Goal: Task Accomplishment & Management: Use online tool/utility

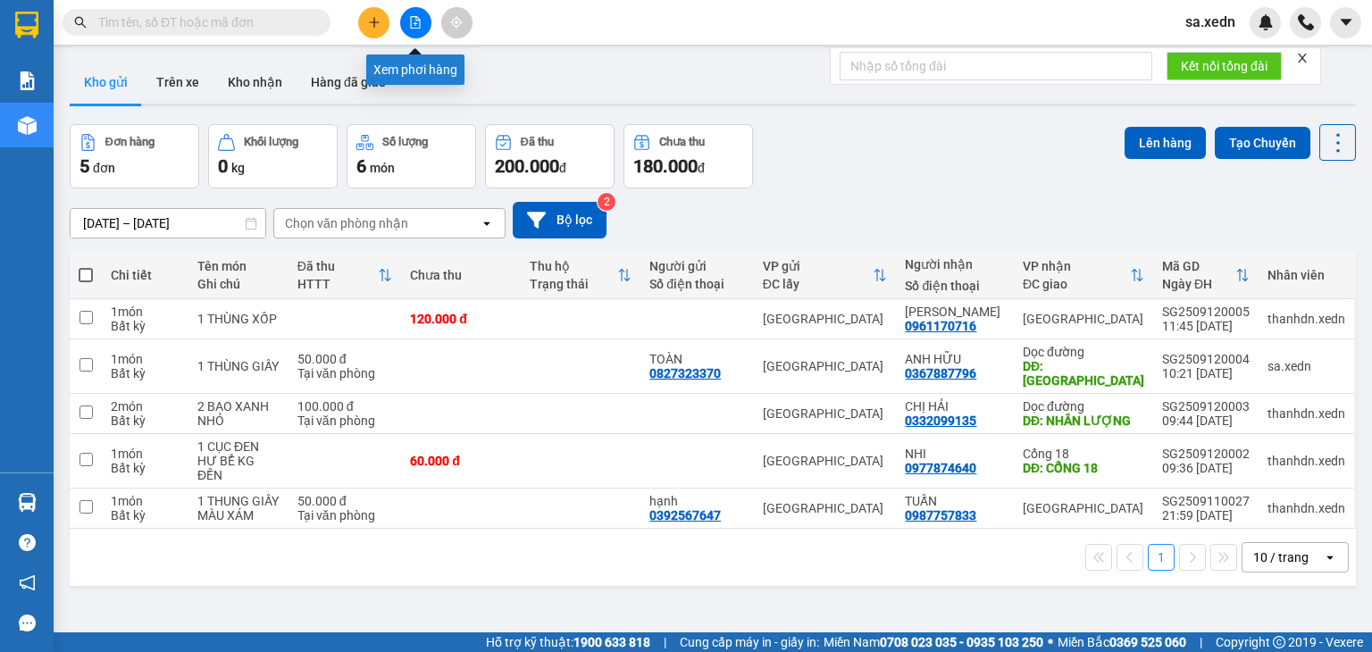
click at [417, 23] on icon "file-add" at bounding box center [415, 22] width 13 height 13
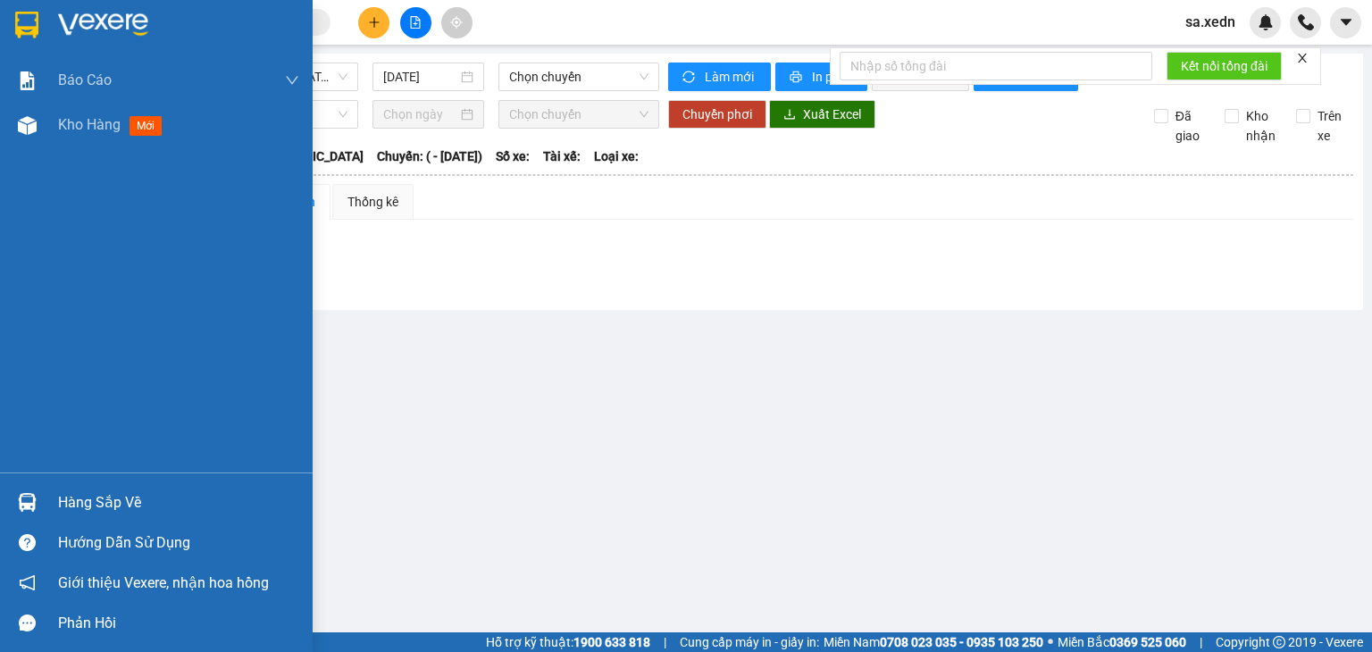
drag, startPoint x: 168, startPoint y: 244, endPoint x: 139, endPoint y: 158, distance: 90.4
click at [167, 244] on div "Báo cáo Báo cáo dòng tiền (nhà xe) Doanh số tạo đơn theo VP gửi (nhà xe) Kho hà…" at bounding box center [156, 265] width 313 height 414
drag, startPoint x: 132, startPoint y: 132, endPoint x: 140, endPoint y: 127, distance: 9.7
click at [132, 132] on span "mới" at bounding box center [146, 126] width 33 height 20
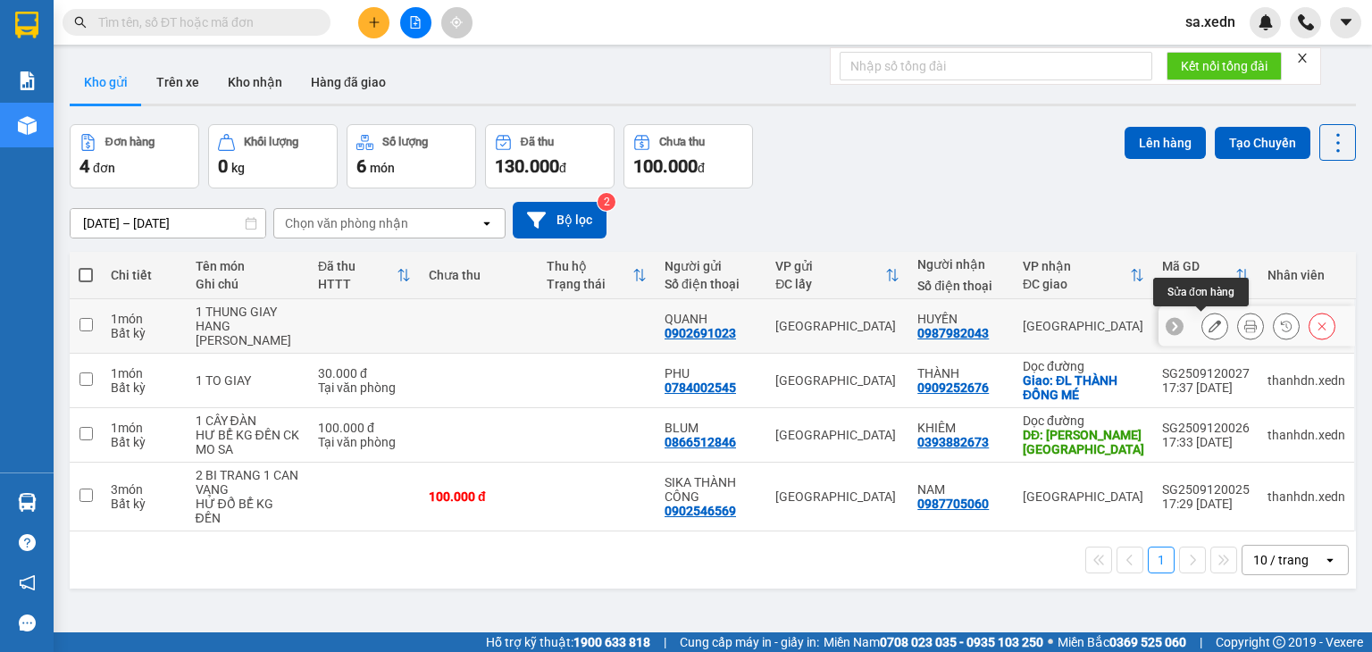
click at [1202, 322] on button at bounding box center [1214, 326] width 25 height 31
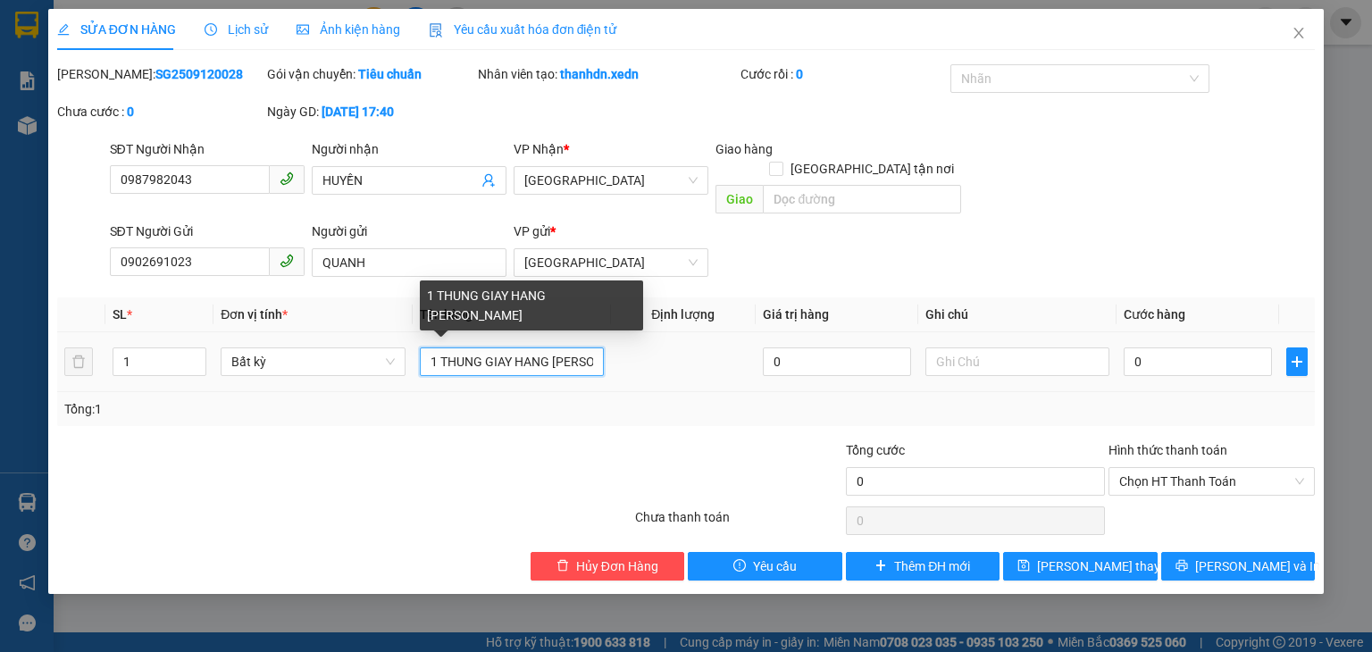
drag, startPoint x: 591, startPoint y: 344, endPoint x: 617, endPoint y: 336, distance: 27.1
click at [594, 347] on input "1 THUNG GIAY HANG [PERSON_NAME]" at bounding box center [512, 361] width 184 height 29
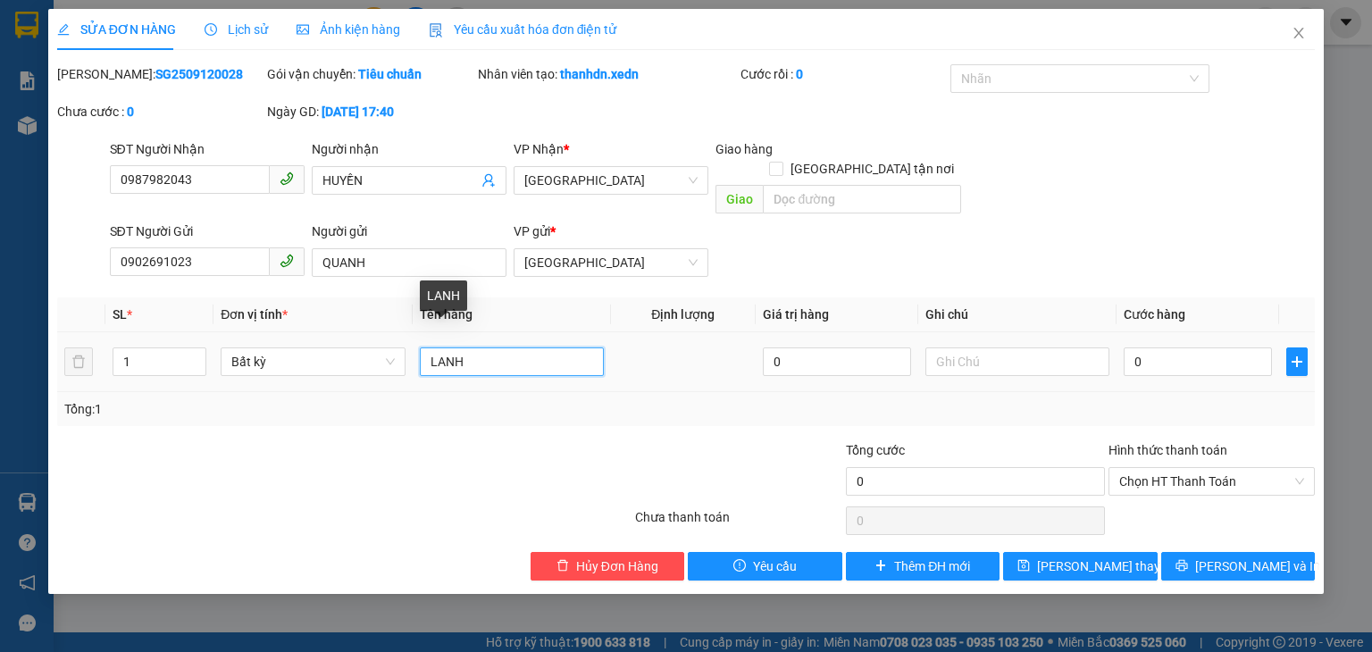
click at [490, 347] on input "LANH" at bounding box center [512, 361] width 184 height 29
type input "L"
type input "1 THÙNG GIẤY HÀNG ĐÔNG LẠNH"
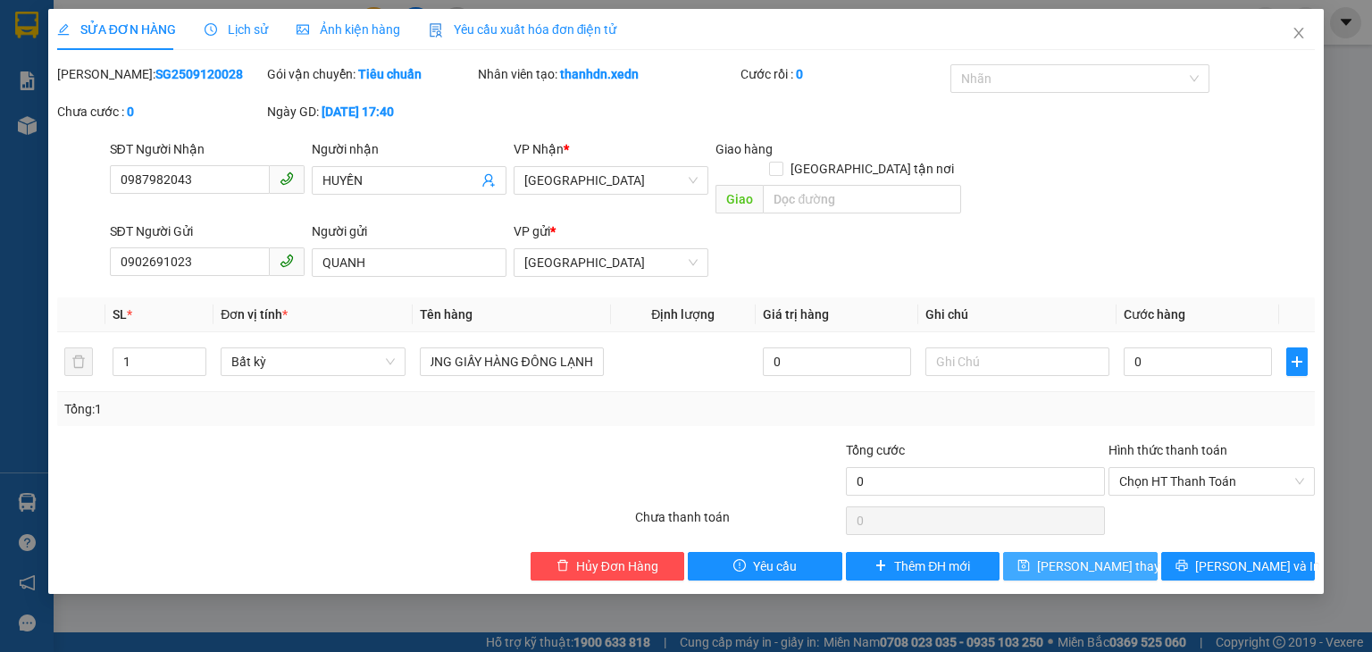
scroll to position [0, 0]
click at [1111, 556] on span "[PERSON_NAME] thay đổi" at bounding box center [1108, 566] width 143 height 20
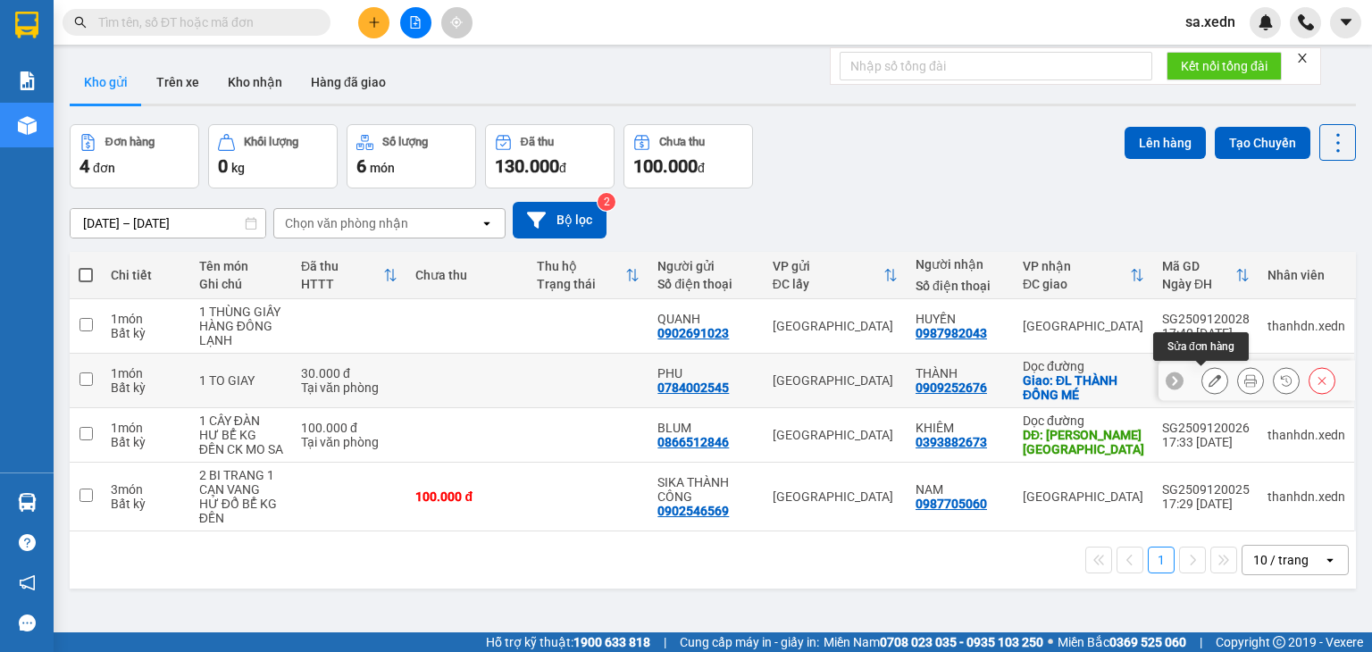
click at [1209, 378] on icon at bounding box center [1215, 380] width 13 height 13
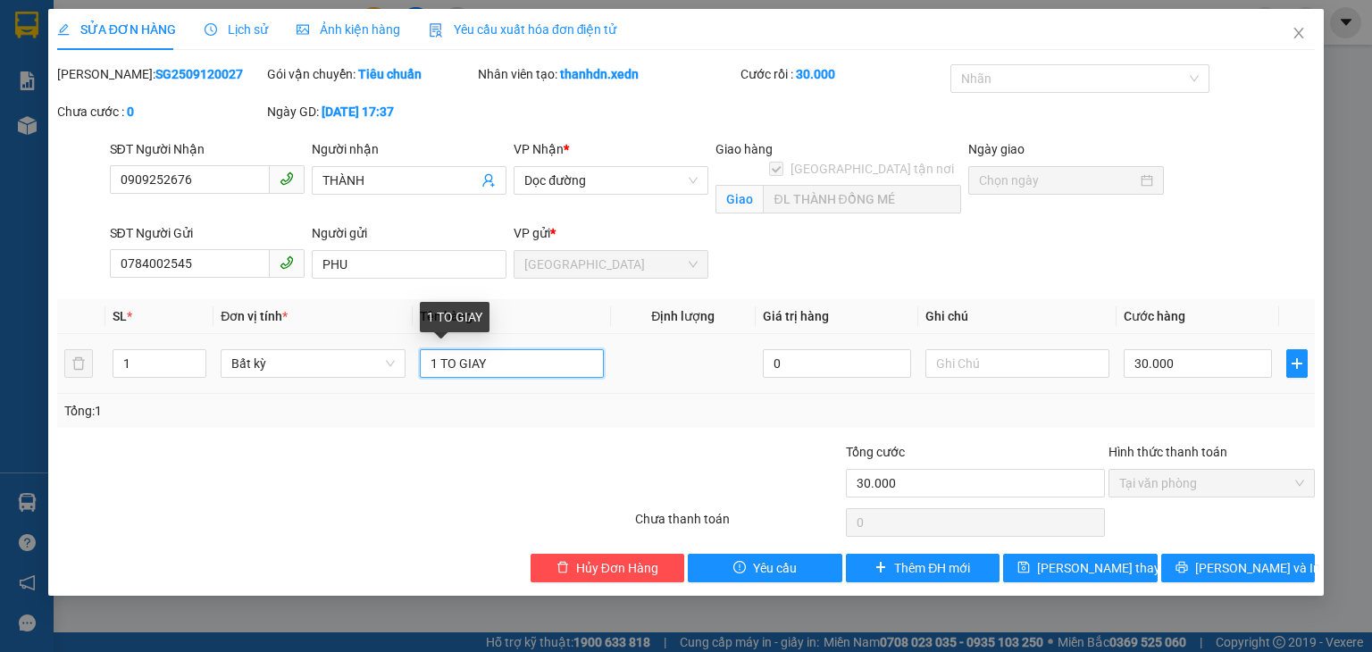
click at [504, 362] on input "1 TO GIAY" at bounding box center [512, 363] width 184 height 29
type input "1 TỜ GIẤY"
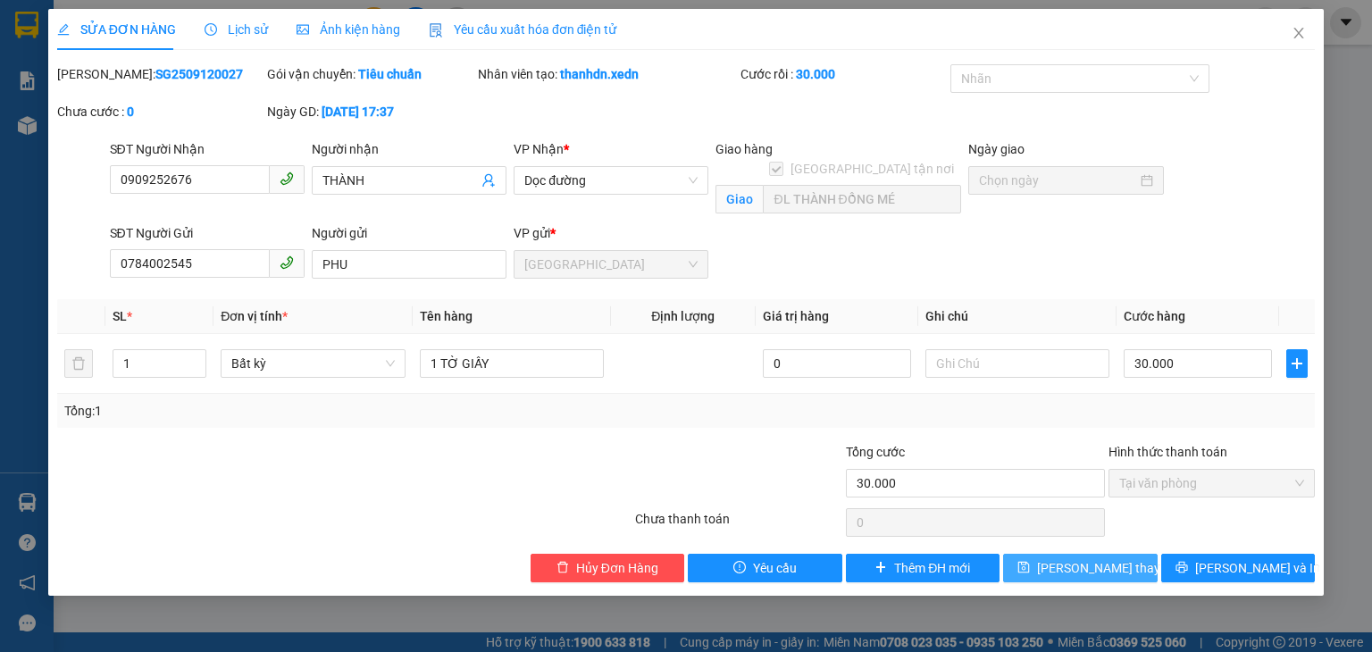
click at [1100, 555] on button "[PERSON_NAME] thay đổi" at bounding box center [1080, 568] width 155 height 29
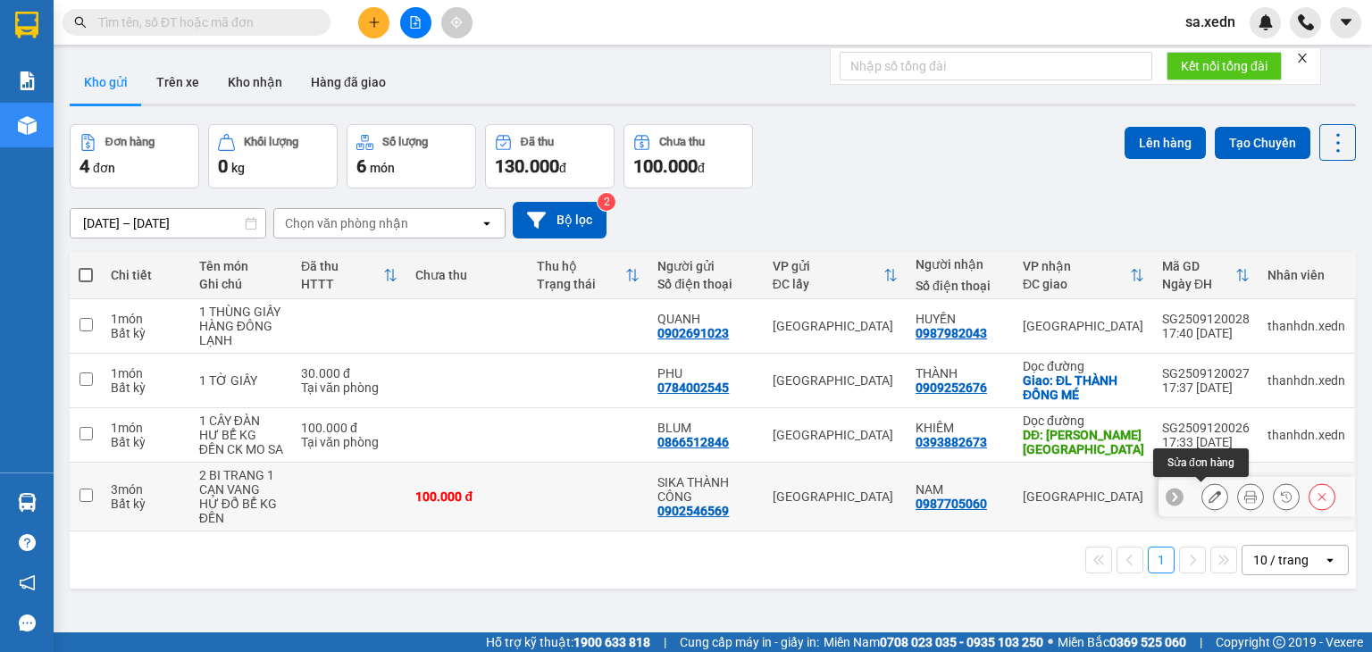
click at [1209, 497] on icon at bounding box center [1215, 496] width 13 height 13
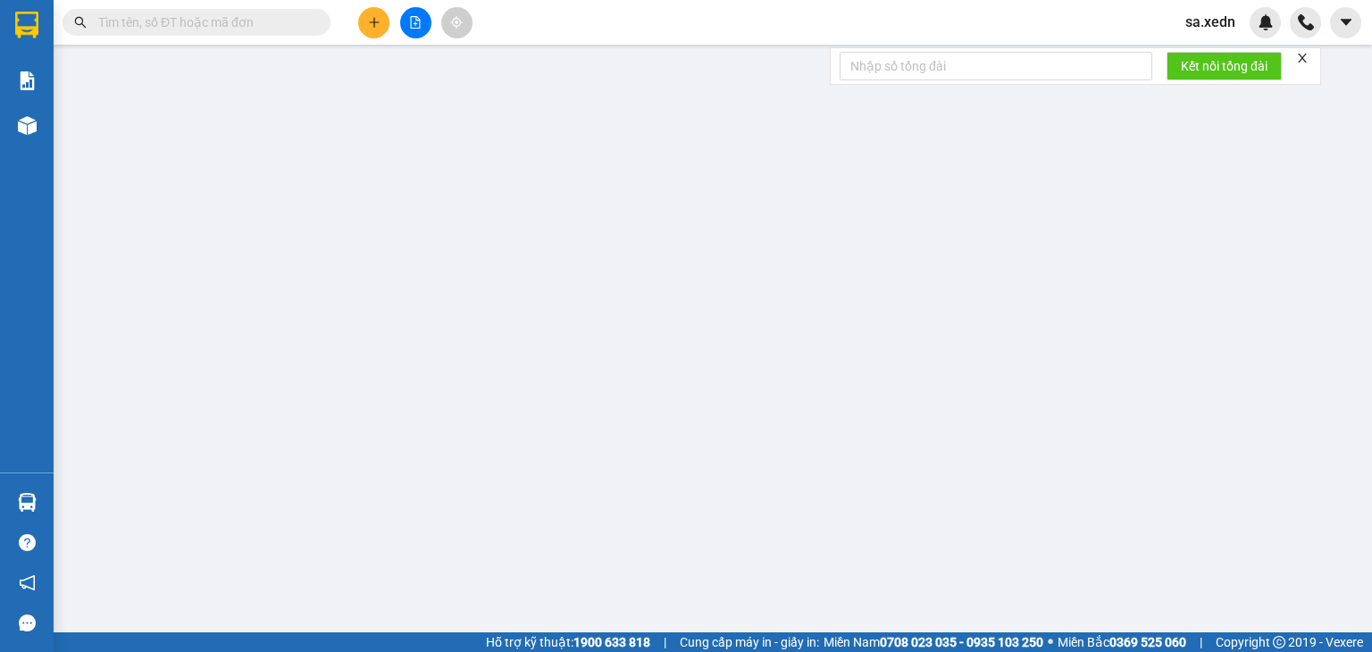
type input "0987705060"
type input "NAM"
type input "0902546569"
type input "SIKA THÀNH CÔNG"
type input "100.000"
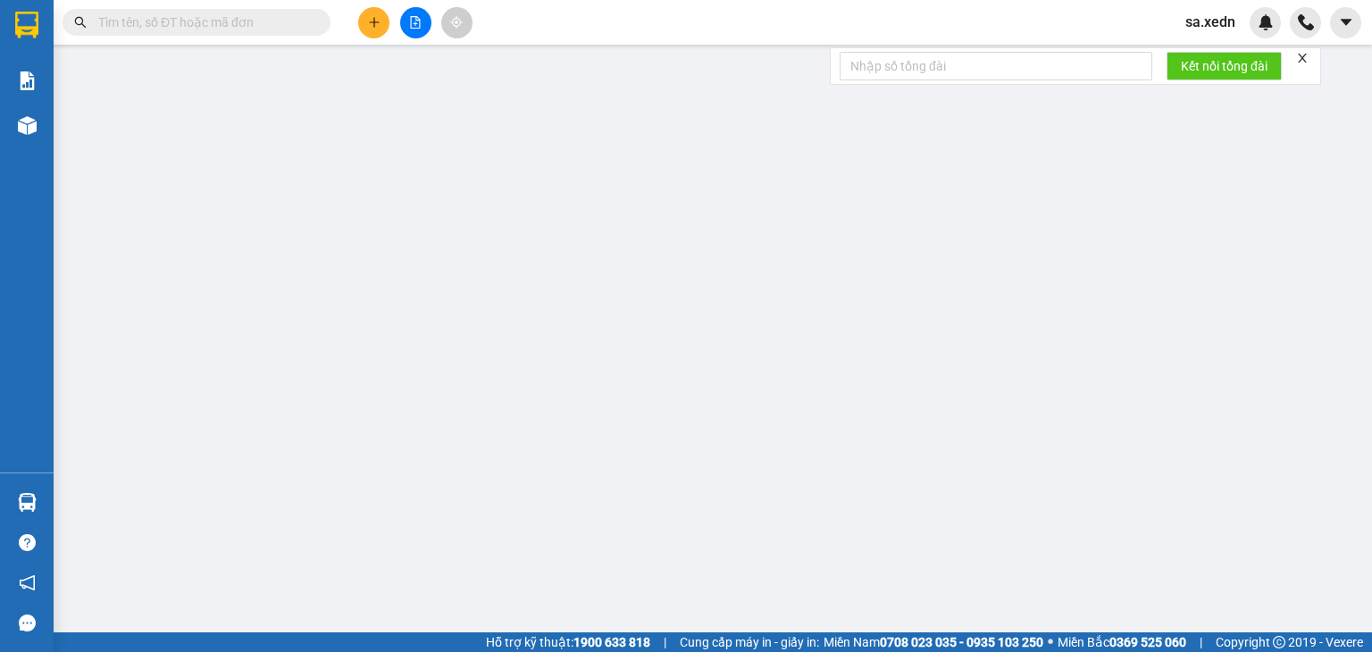
type input "100.000"
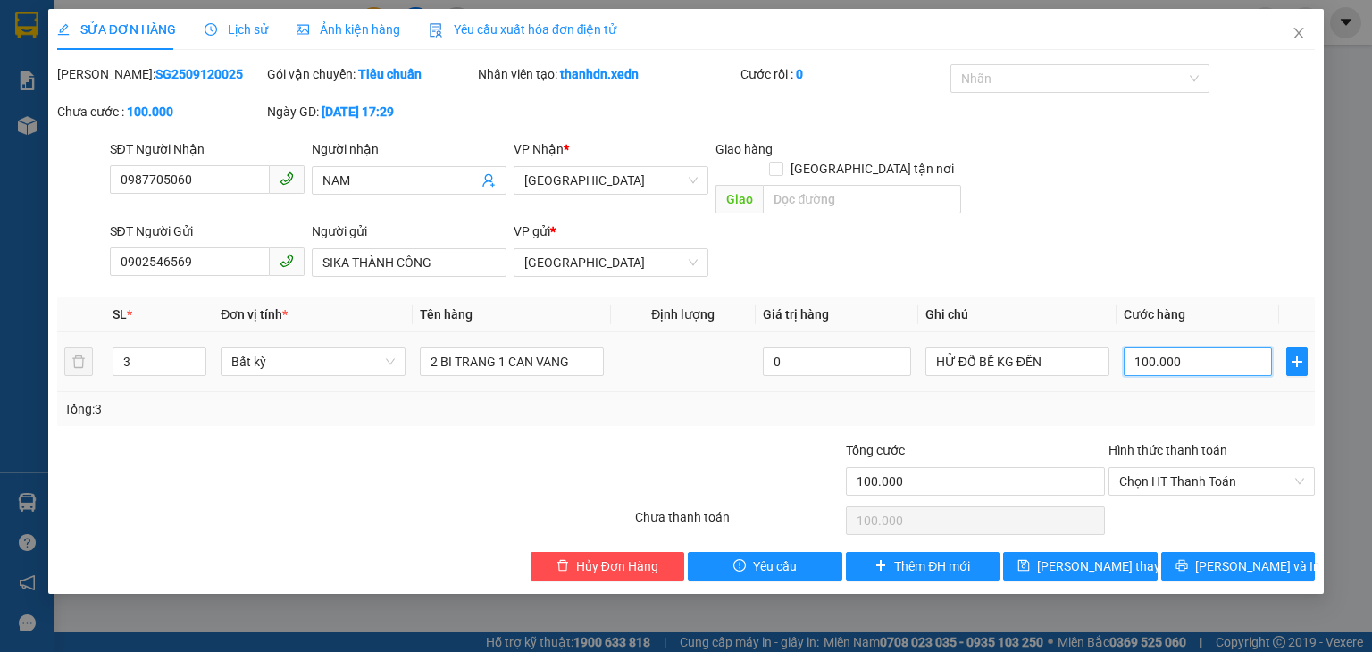
click at [1184, 347] on input "100.000" at bounding box center [1198, 361] width 148 height 29
type input "0"
type input "1"
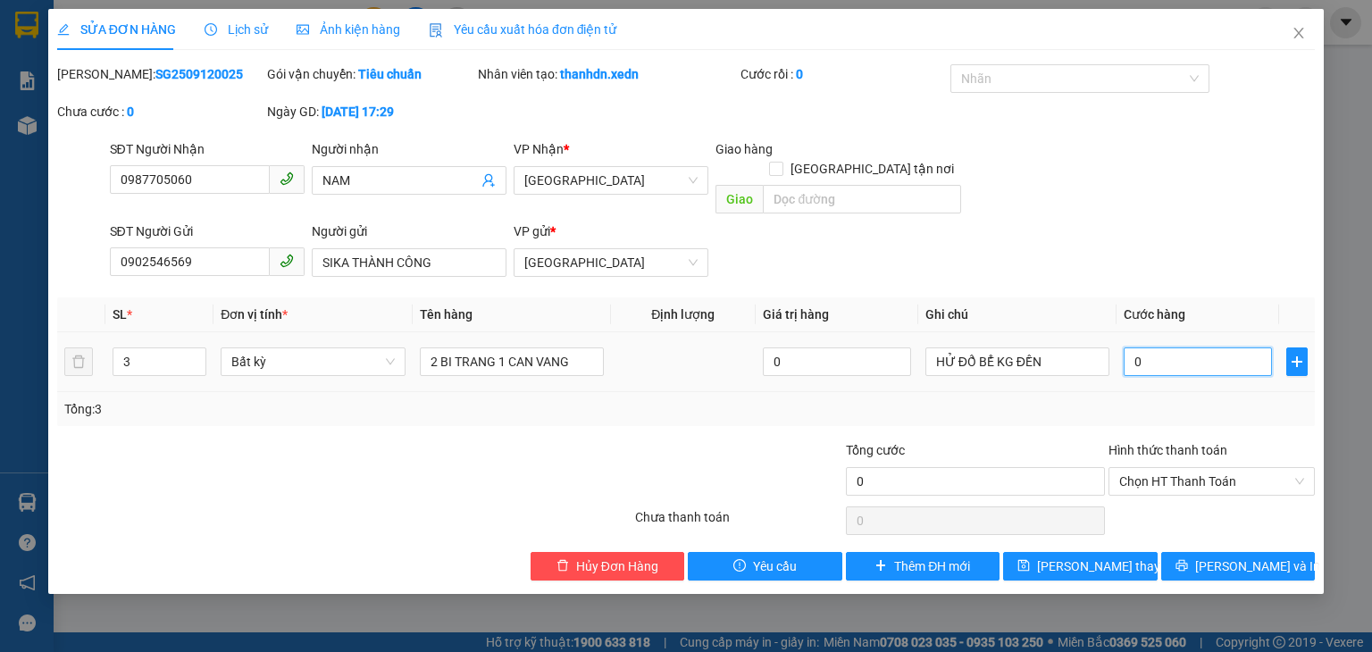
type input "1"
type input "01"
type input "15"
type input "015"
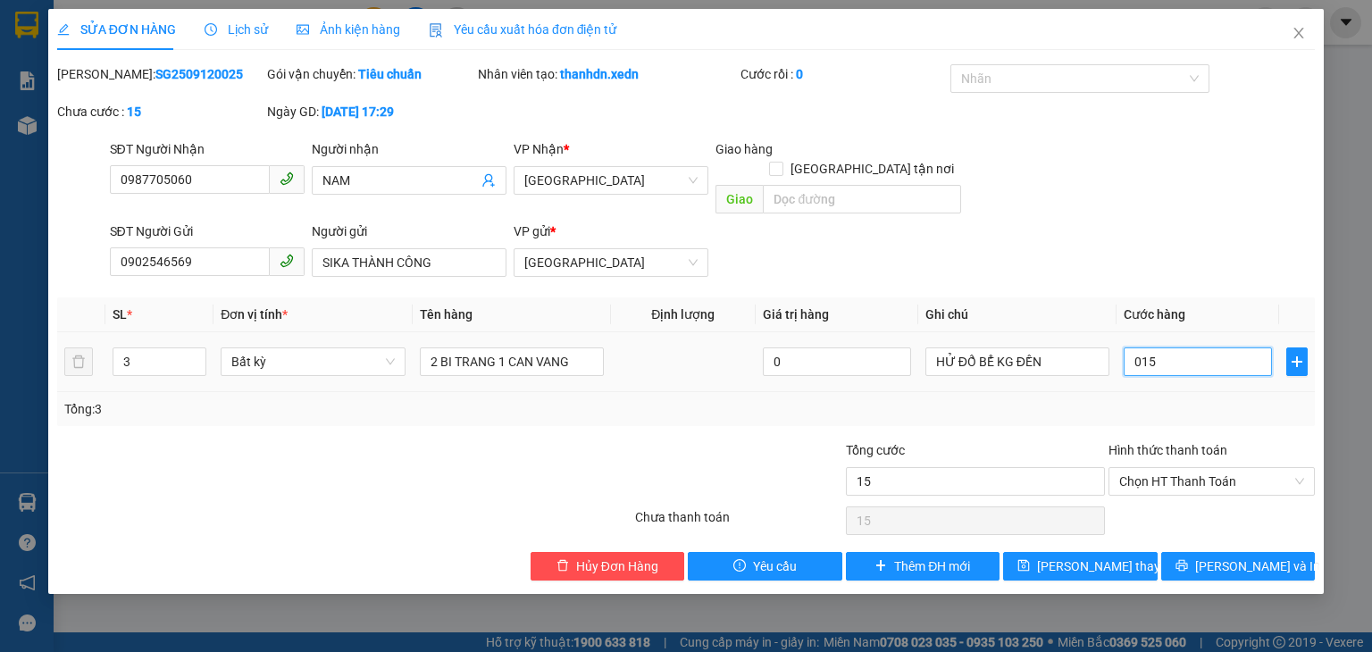
type input "150"
type input "0.150"
type input "0"
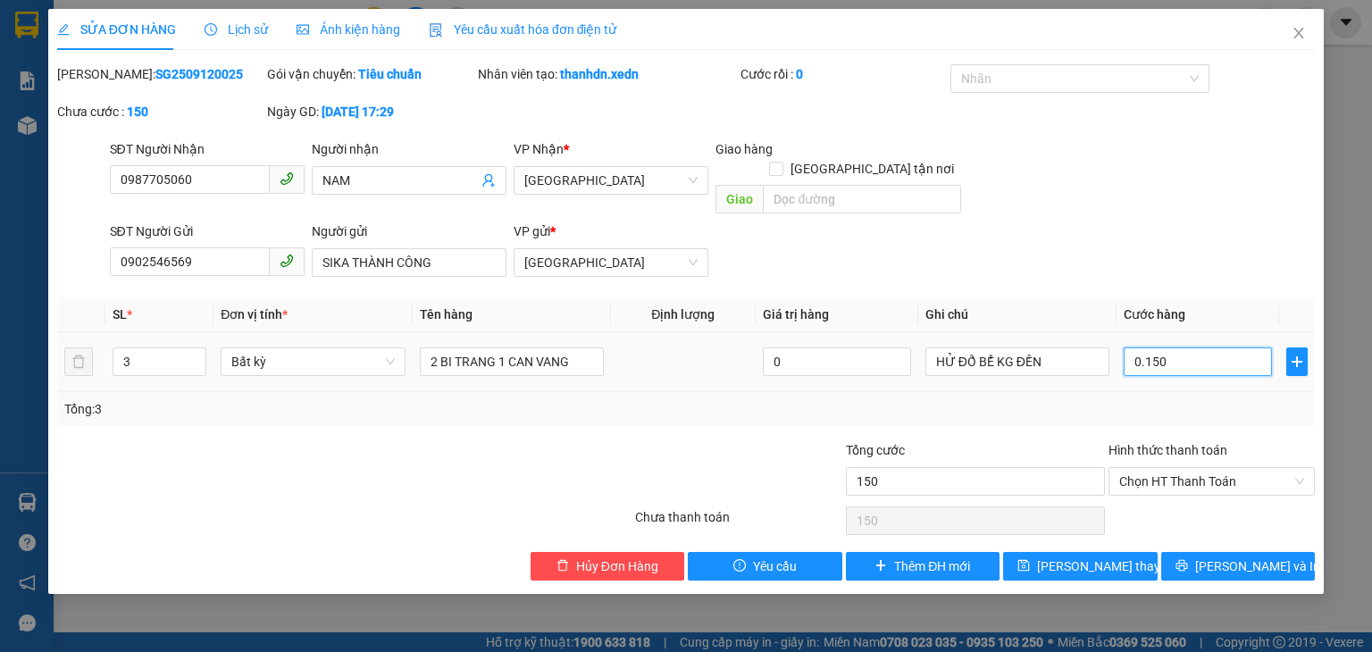
type input "0.150O"
type input "150"
type input "0.150"
type input "1.500"
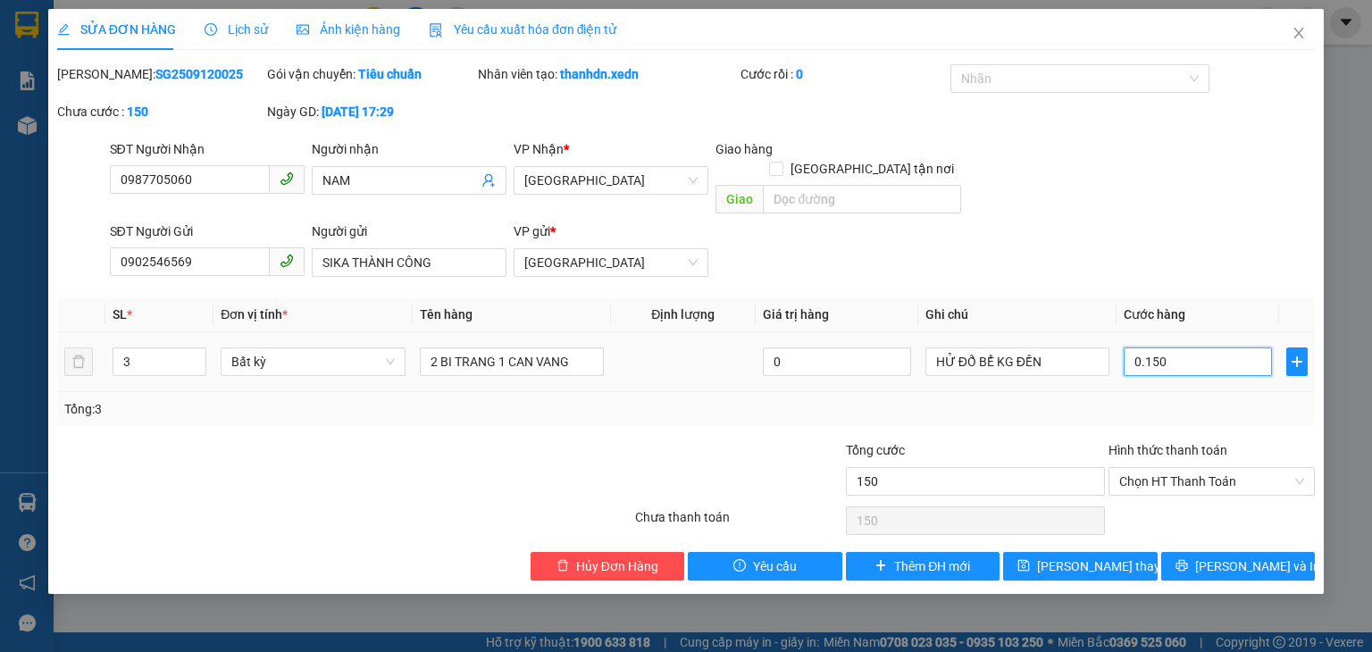
type input "1.500"
type input "01.500"
type input "15.000"
type input "015.000"
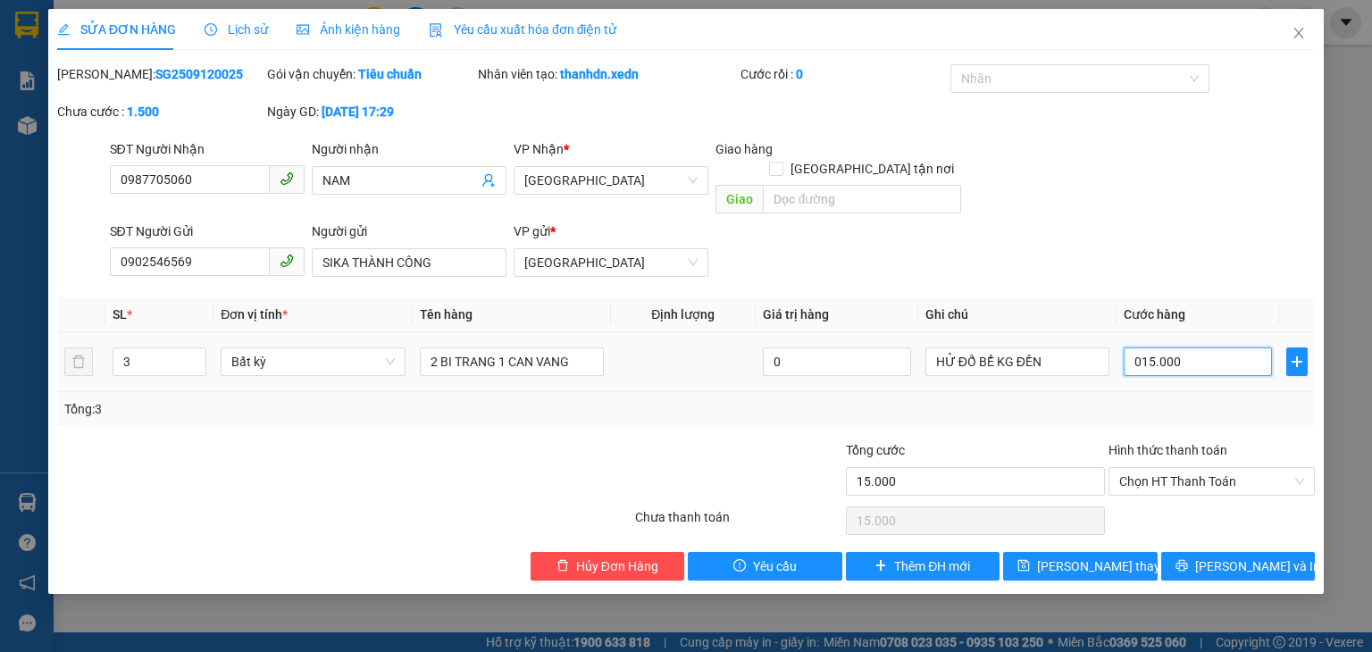
type input "150.000"
click at [1174, 552] on button "[PERSON_NAME] và In" at bounding box center [1238, 566] width 155 height 29
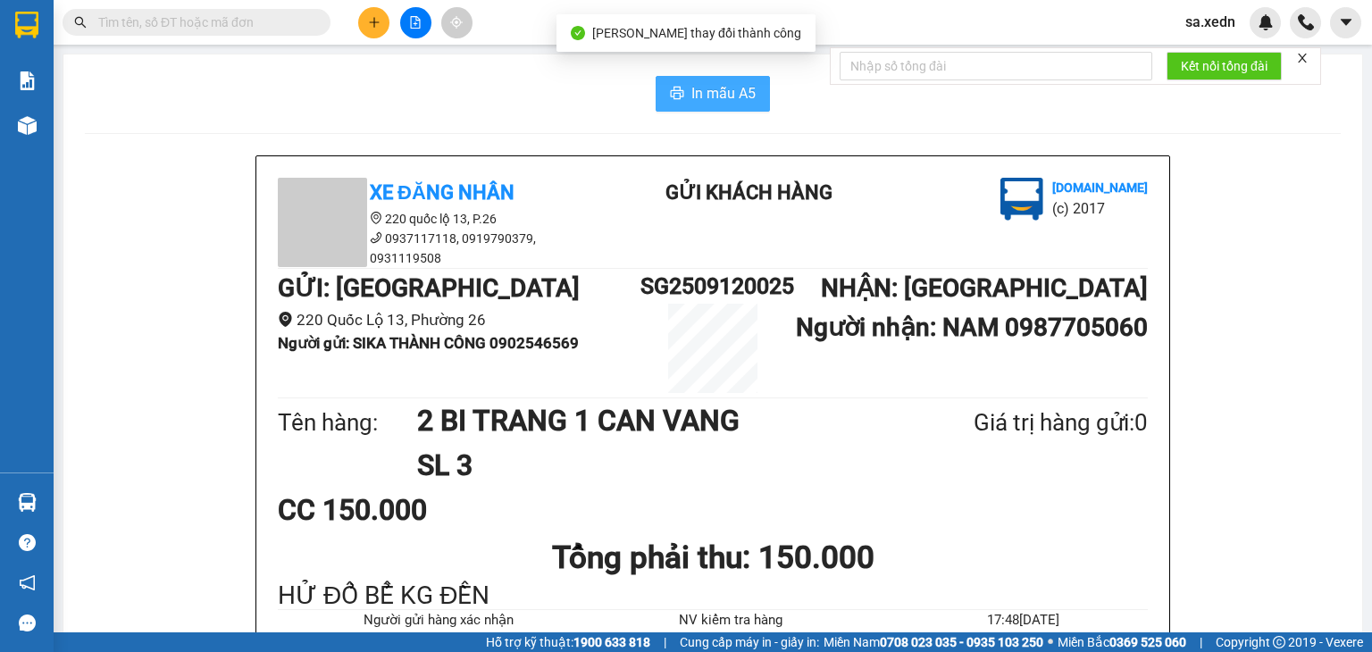
click at [700, 92] on span "In mẫu A5" at bounding box center [723, 93] width 64 height 22
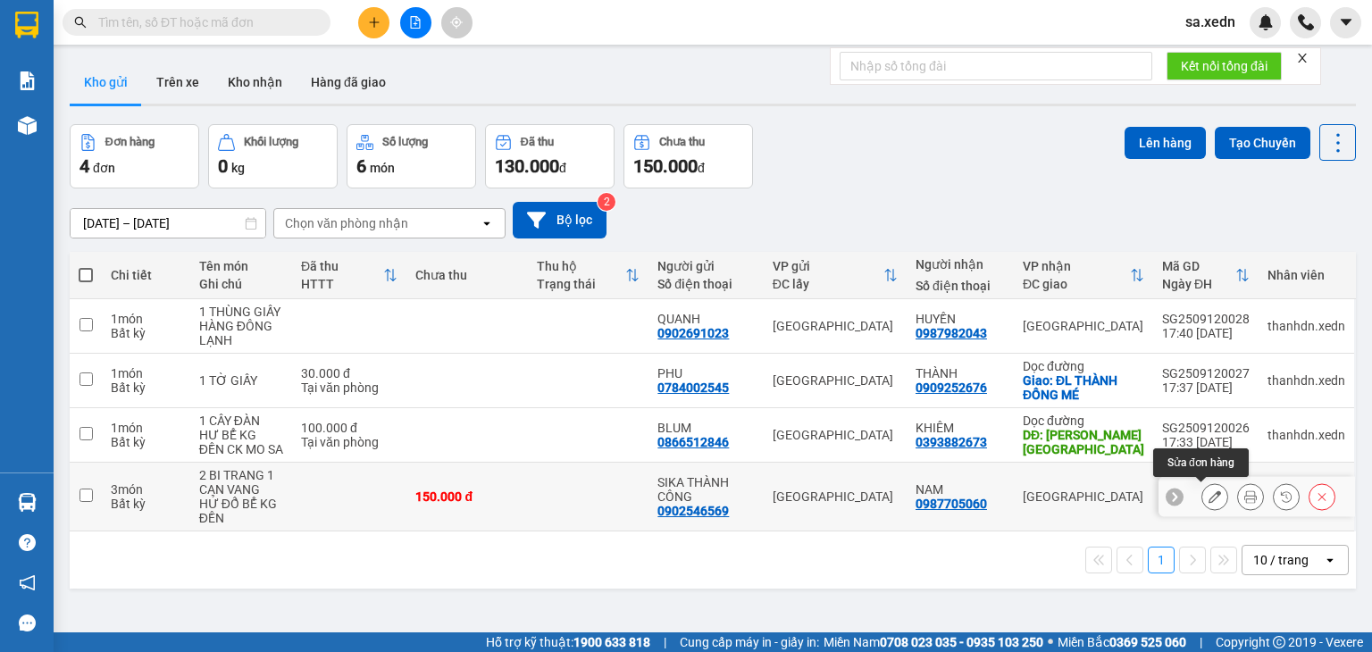
click at [1209, 497] on icon at bounding box center [1215, 496] width 13 height 13
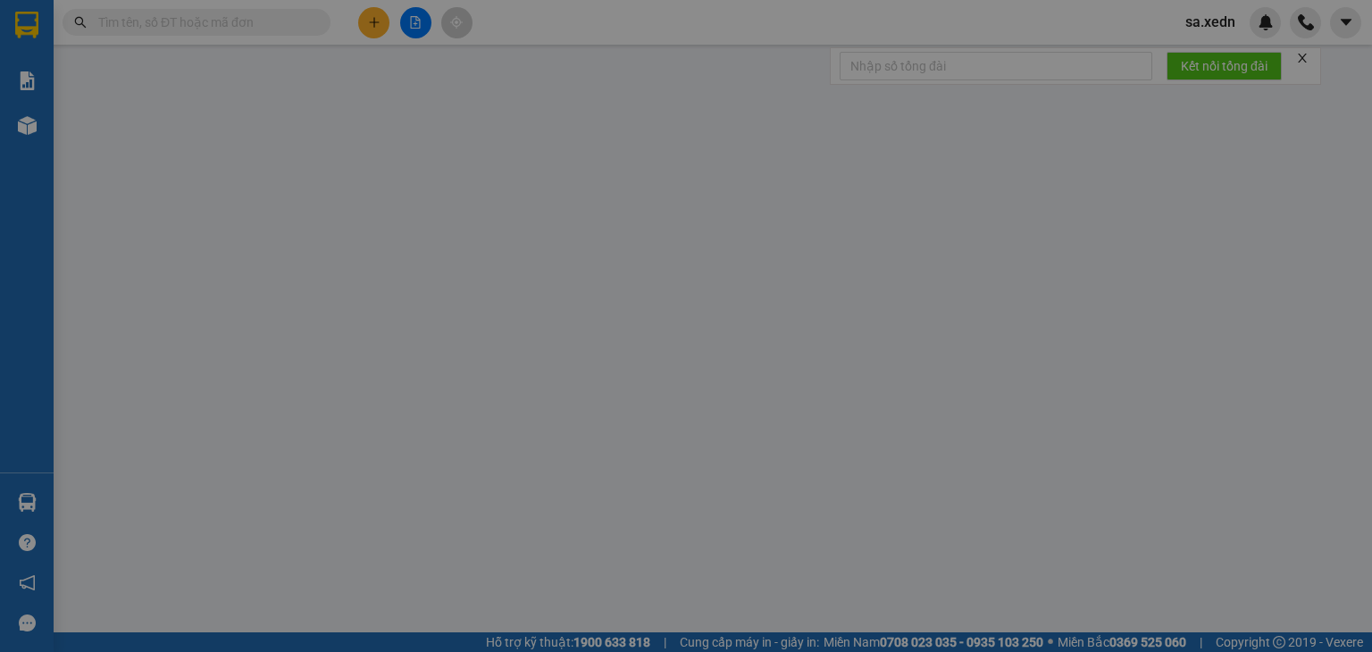
type input "0987705060"
type input "NAM"
type input "0902546569"
type input "SIKA THÀNH CÔNG"
type input "150.000"
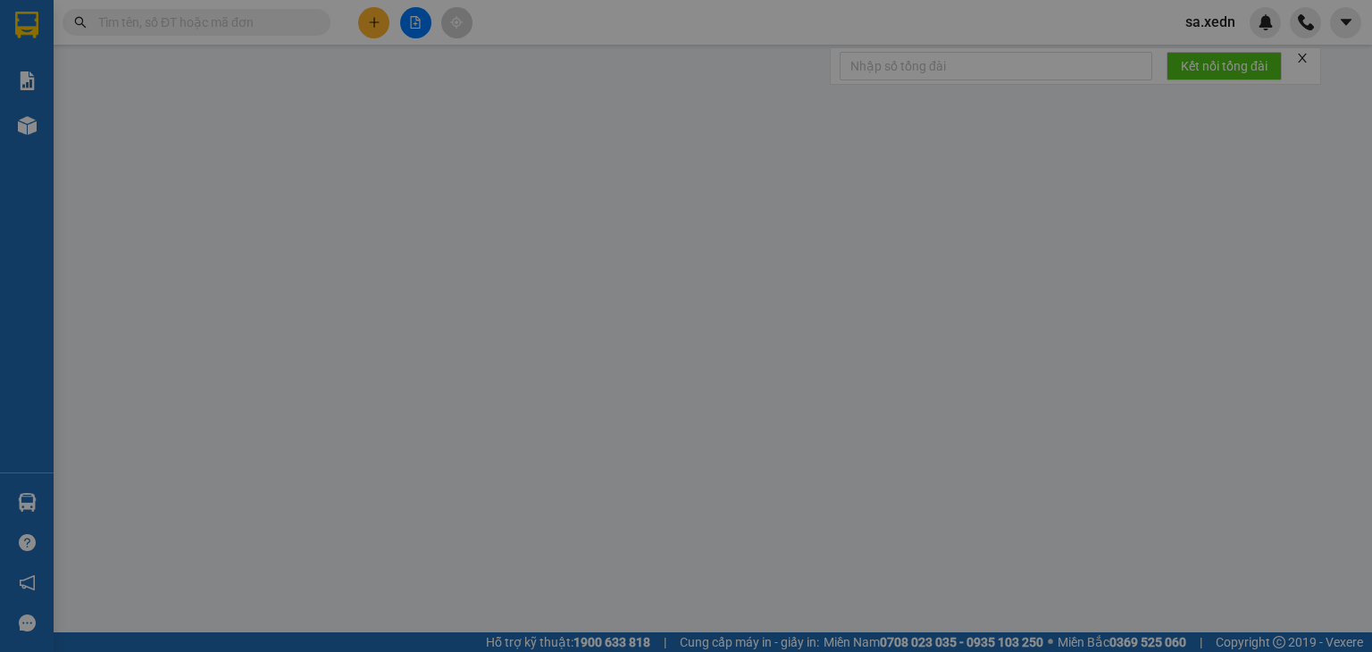
type input "150.000"
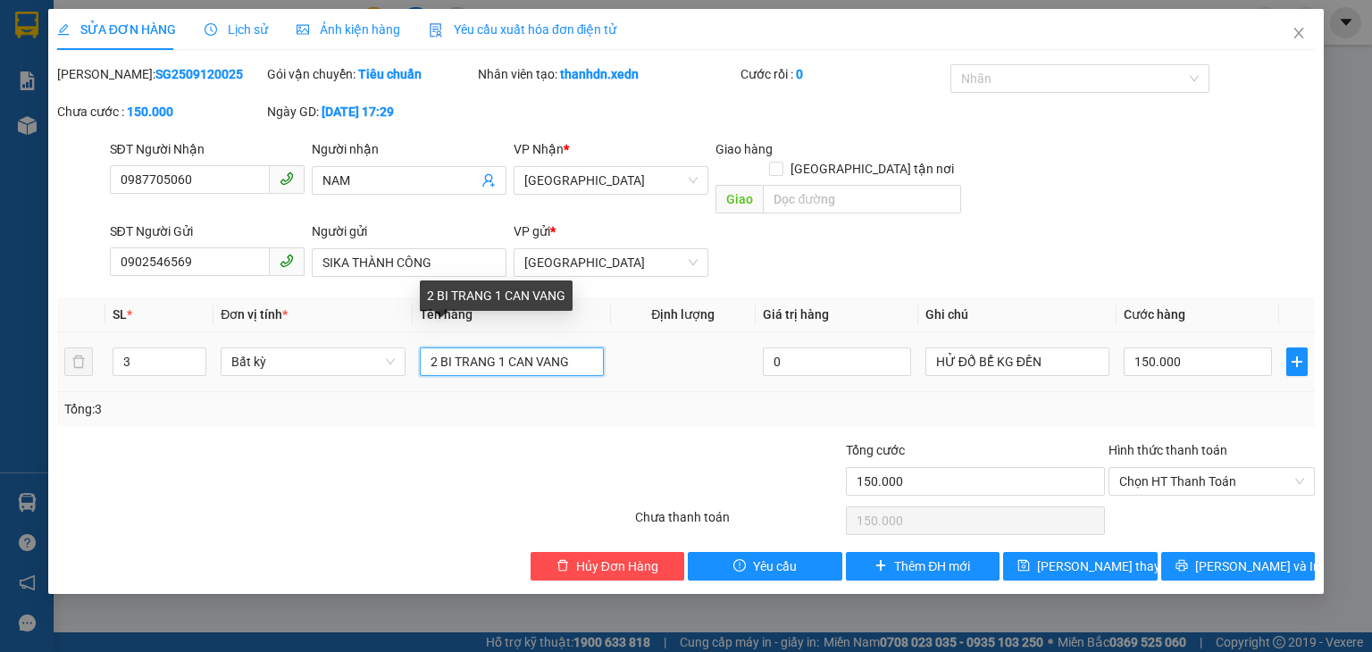
click at [582, 347] on input "2 BI TRANG 1 CAN VANG" at bounding box center [512, 361] width 184 height 29
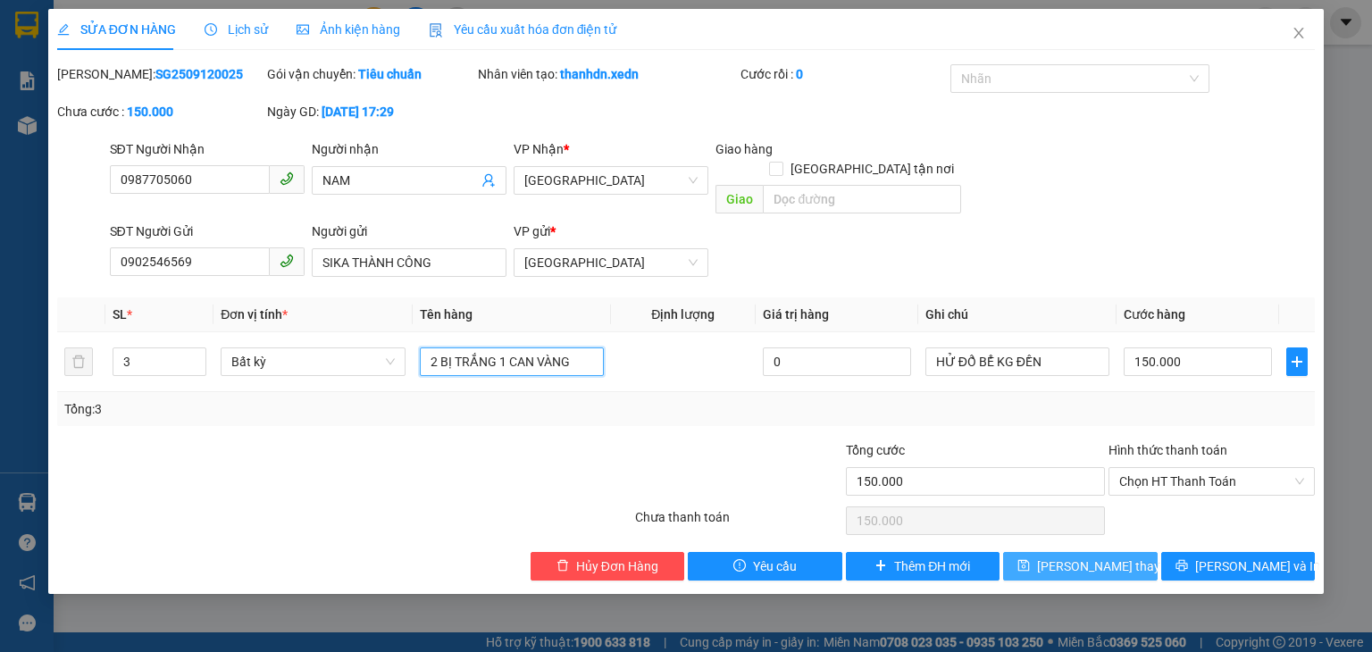
type input "2 BỊ TRẮNG 1 CAN VÀNG"
click at [1115, 556] on span "[PERSON_NAME] thay đổi" at bounding box center [1108, 566] width 143 height 20
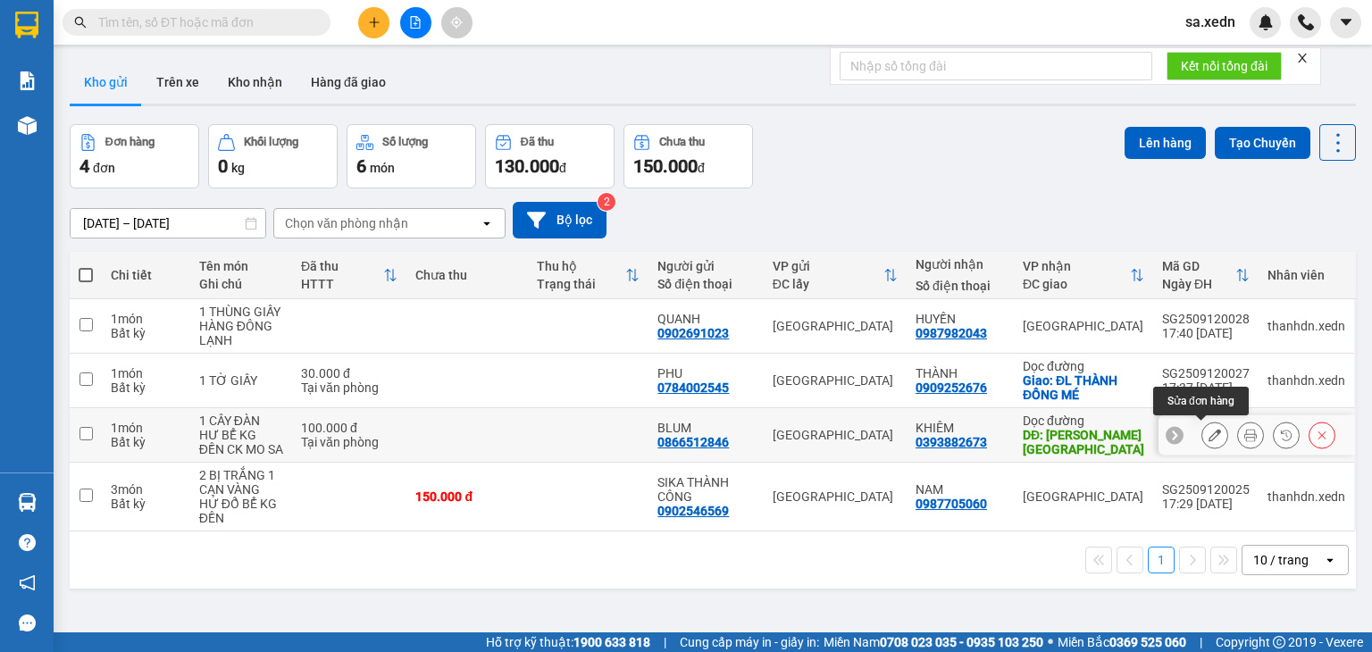
click at [1209, 431] on icon at bounding box center [1215, 435] width 13 height 13
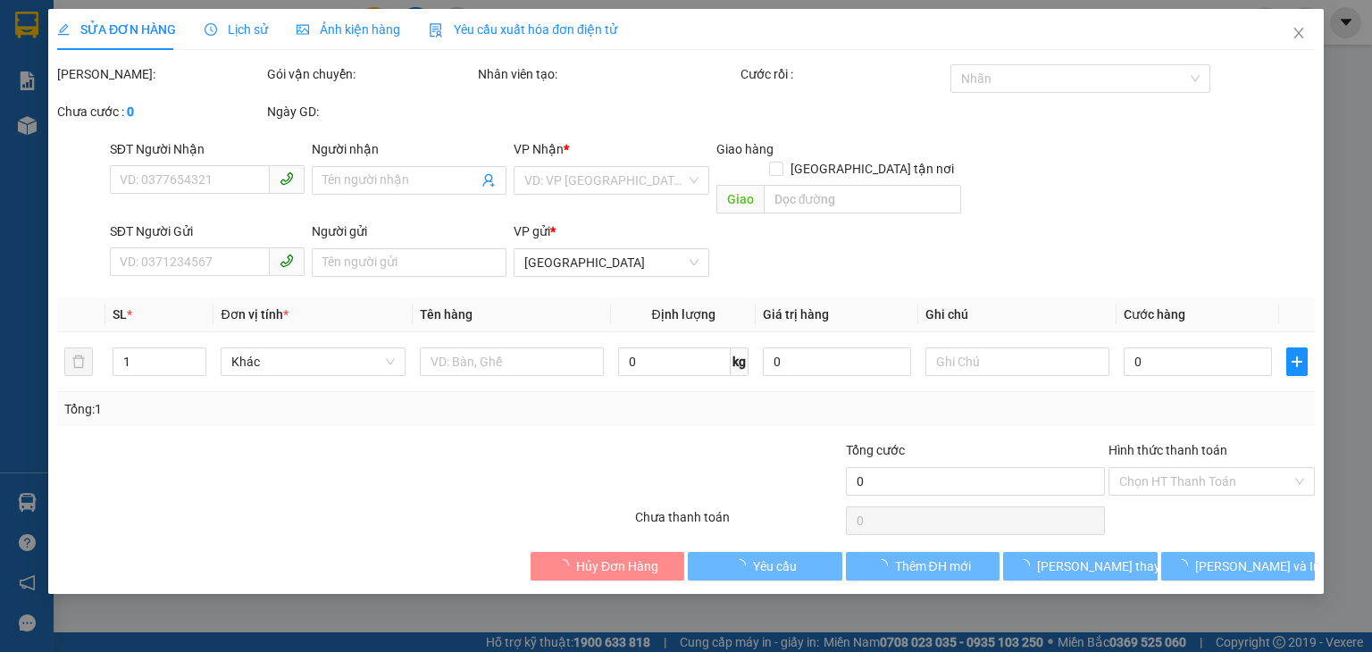
type input "0393882673"
type input "KHIÊM"
type input "[PERSON_NAME]"
type input "0866512846"
type input "BLUM"
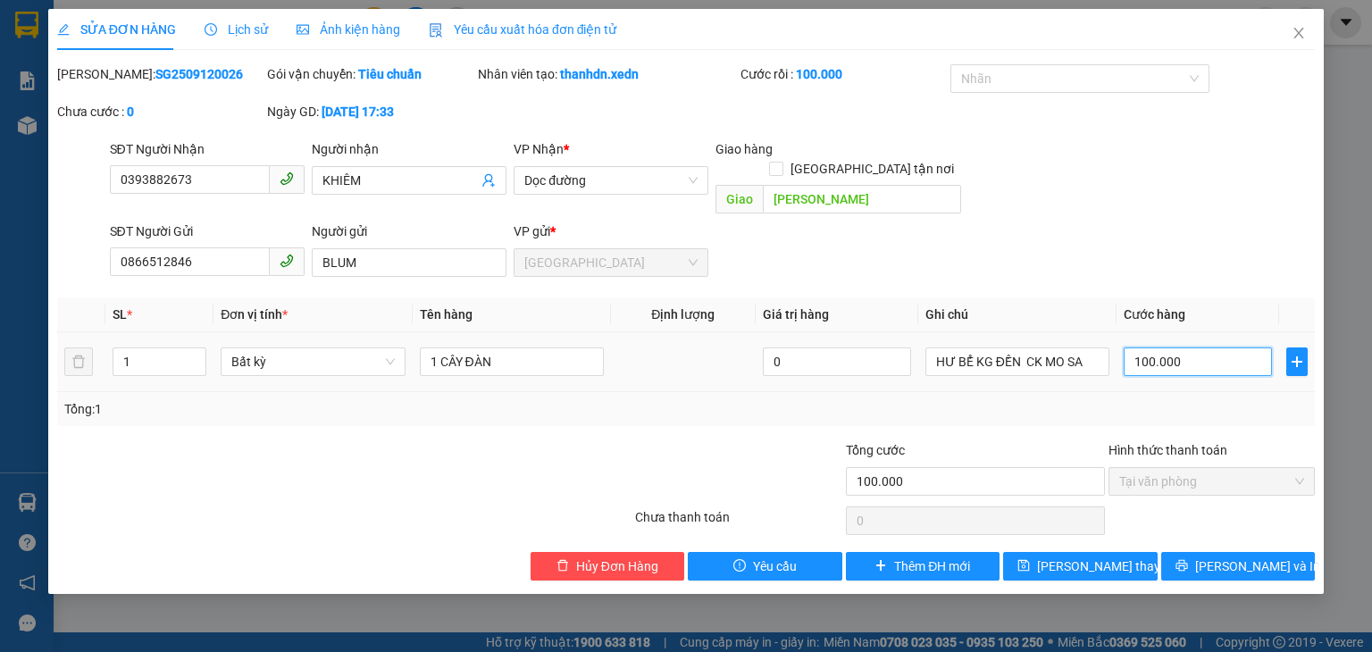
click at [1184, 347] on input "100.000" at bounding box center [1198, 361] width 148 height 29
type input "0"
type input "1"
type input "01"
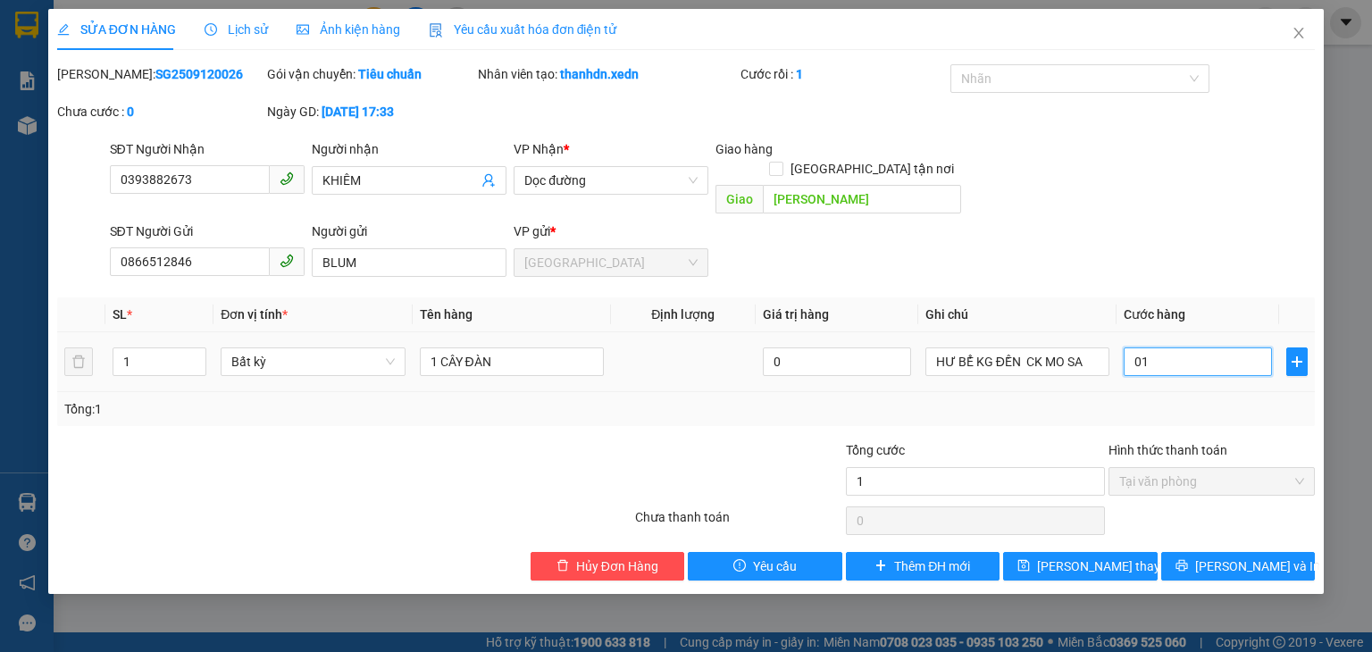
type input "15"
type input "015"
type input "150"
type input "0.150"
type input "150.000"
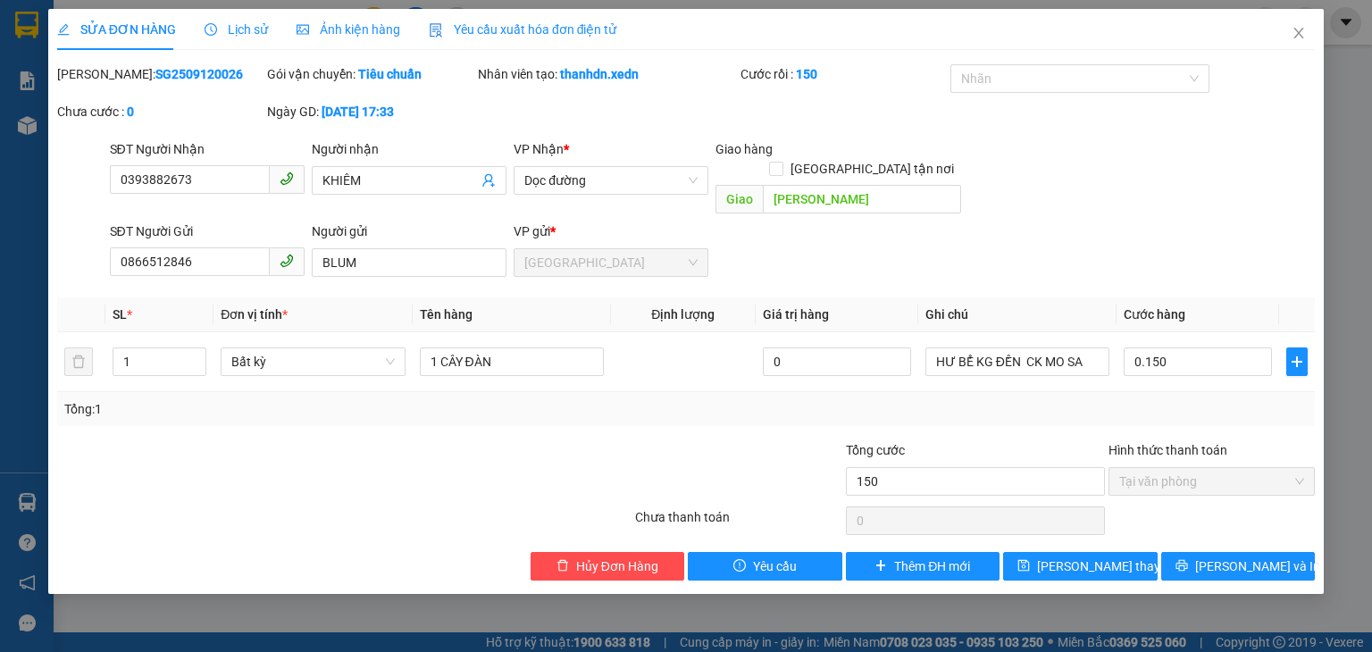
type input "150.000"
click at [1183, 399] on div "Tổng: 1" at bounding box center [685, 409] width 1243 height 20
click at [1092, 556] on span "[PERSON_NAME] thay đổi" at bounding box center [1108, 566] width 143 height 20
